Goal: Find contact information: Find contact information

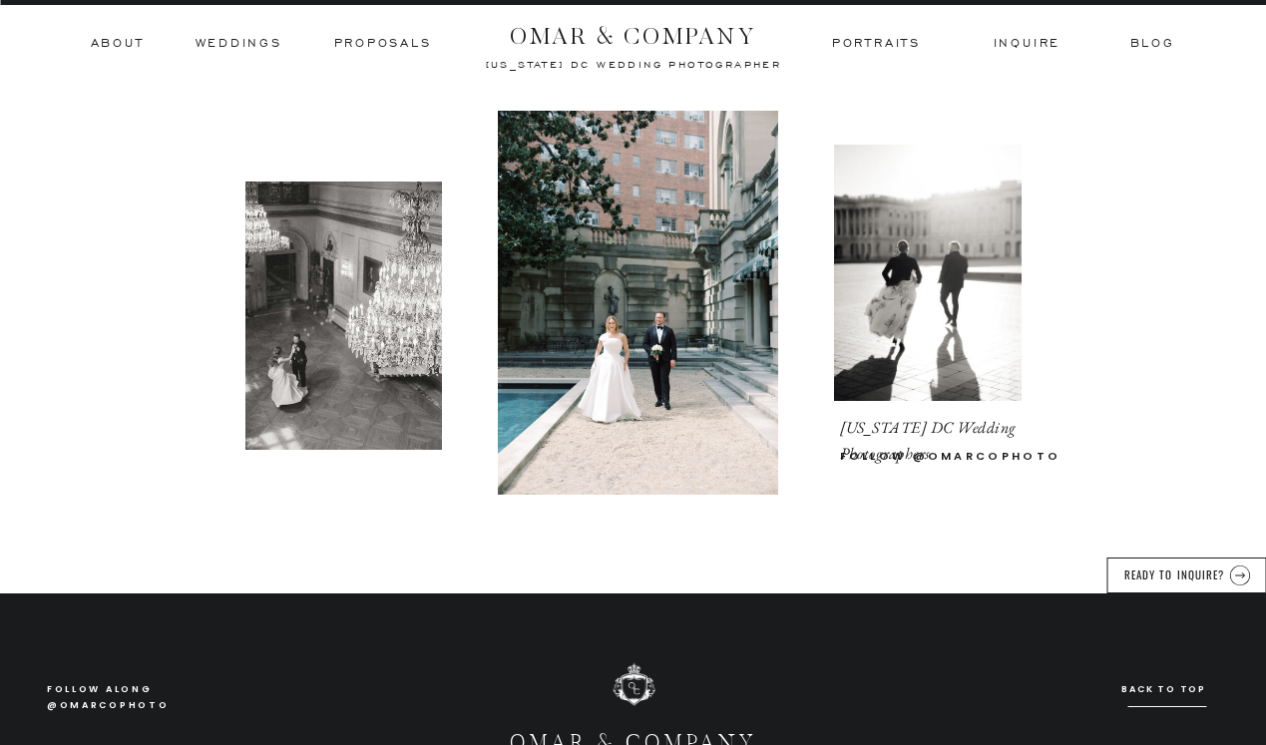
scroll to position [6802, 0]
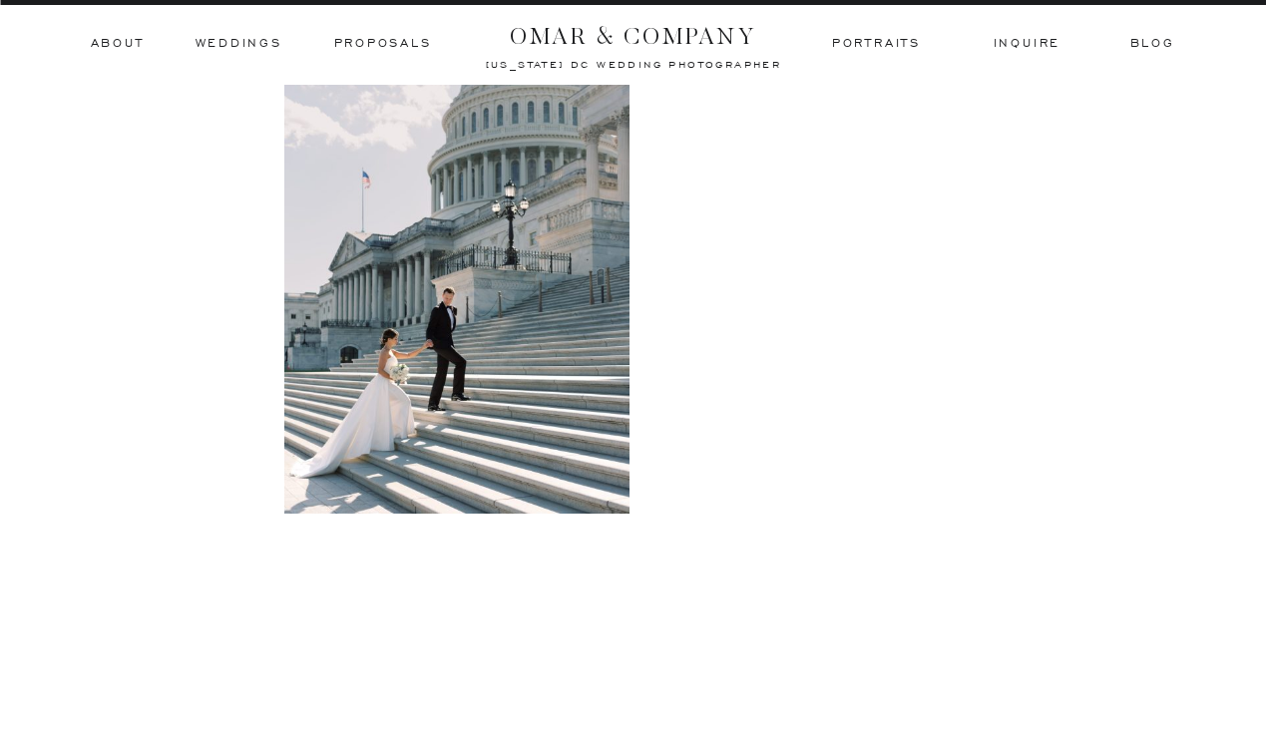
scroll to position [4300, 0]
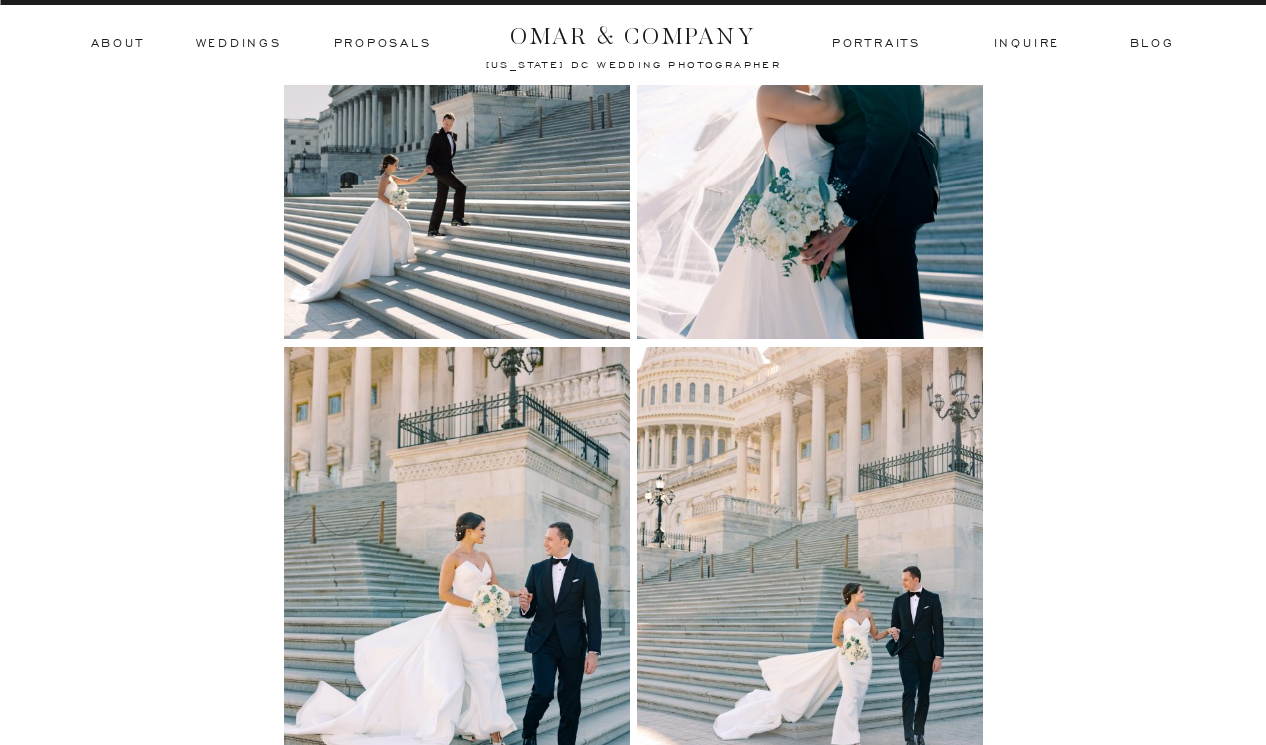
scroll to position [4570, 0]
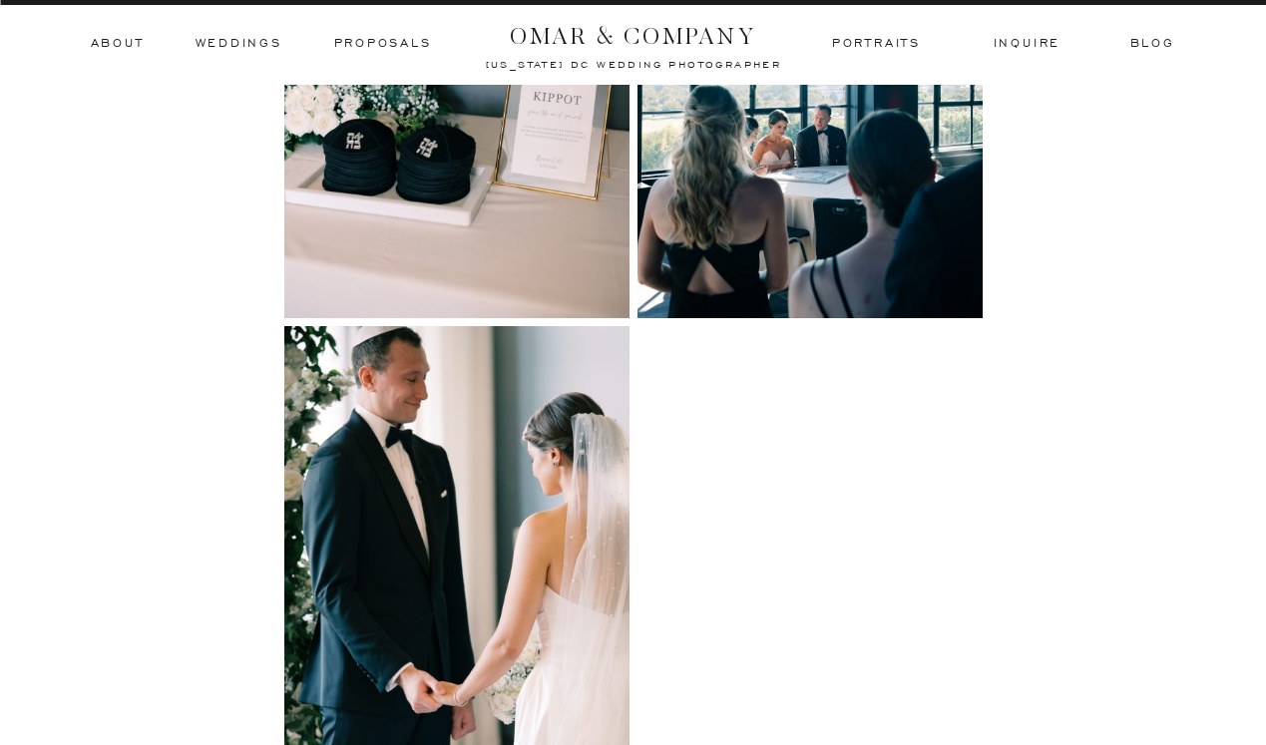
scroll to position [6179, 0]
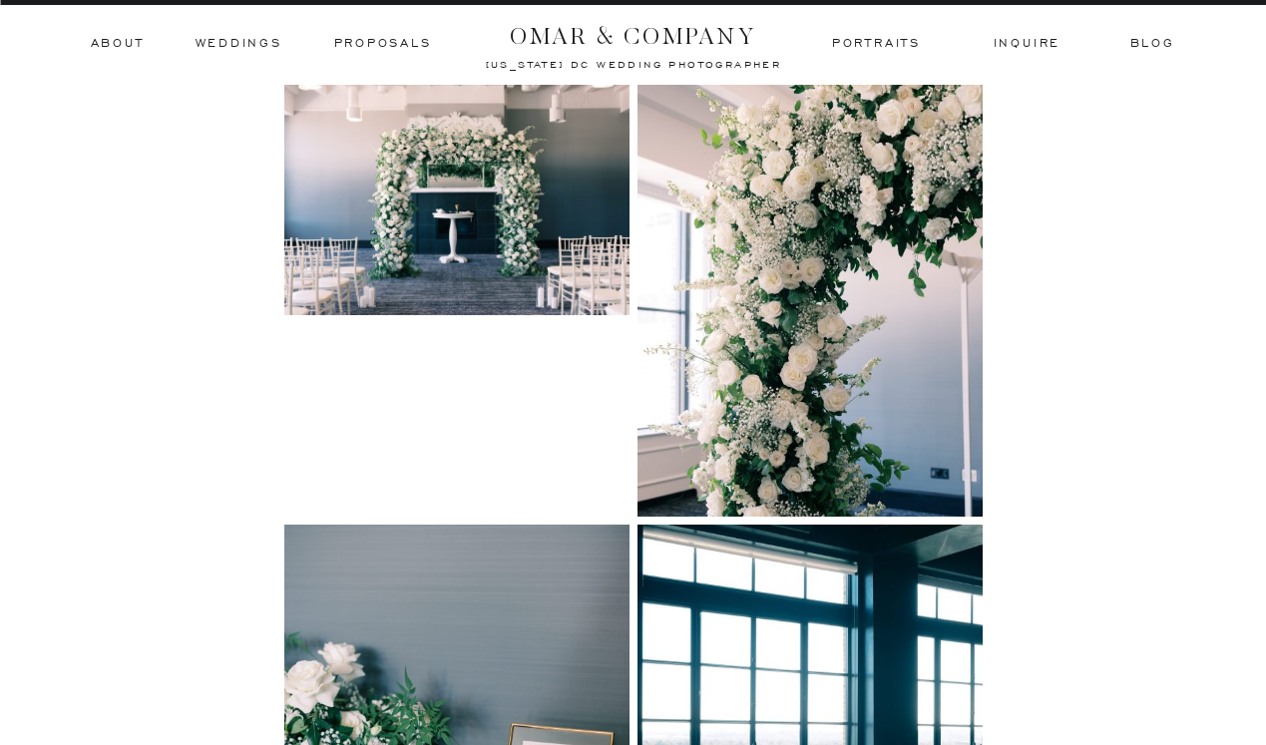
click at [1049, 36] on h3 "inquire" at bounding box center [1028, 44] width 68 height 18
click at [1036, 45] on h3 "inquire" at bounding box center [1028, 44] width 68 height 18
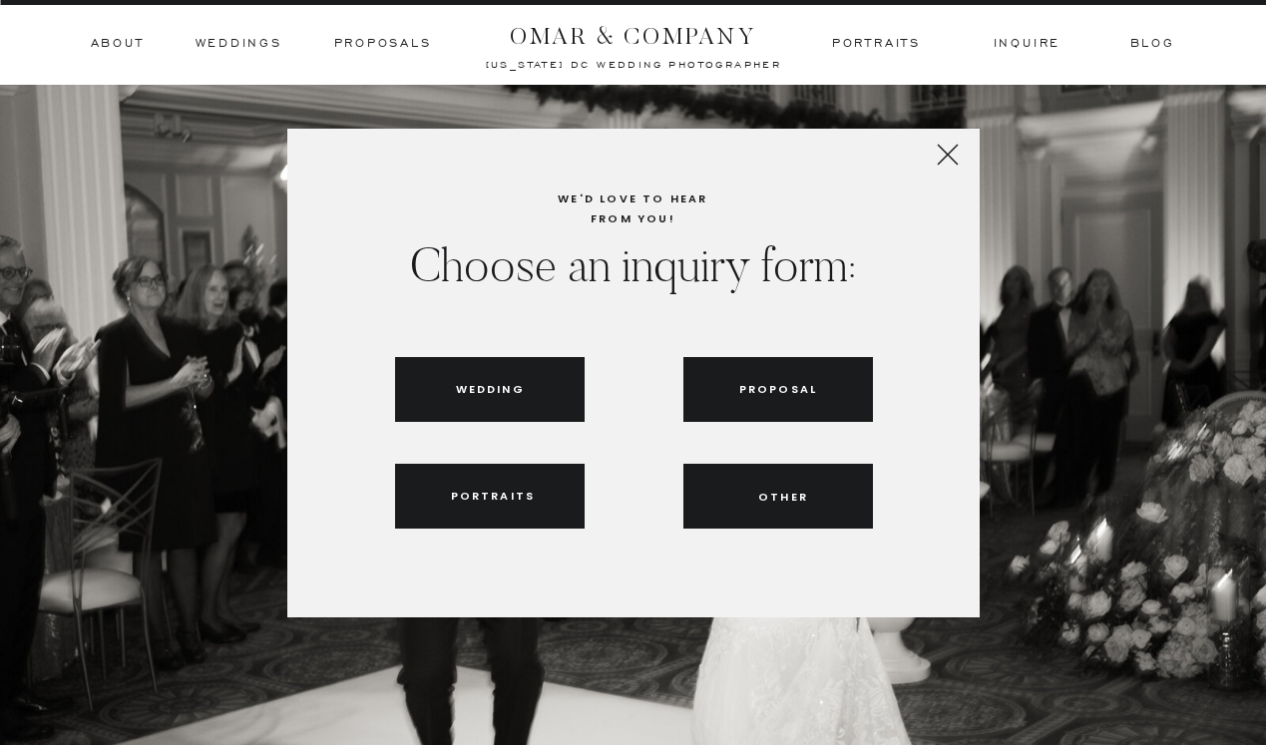
click at [772, 387] on h3 "Proposal" at bounding box center [778, 389] width 79 height 18
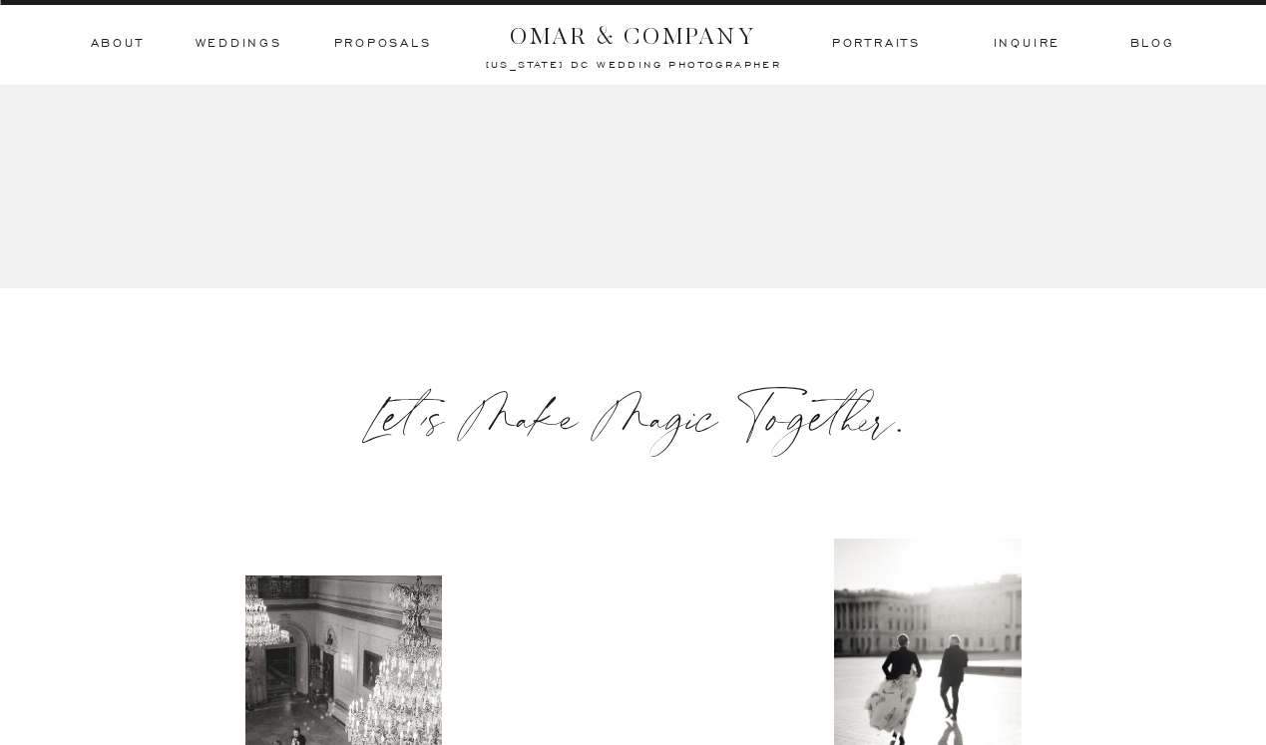
scroll to position [2106, 0]
